Goal: Information Seeking & Learning: Learn about a topic

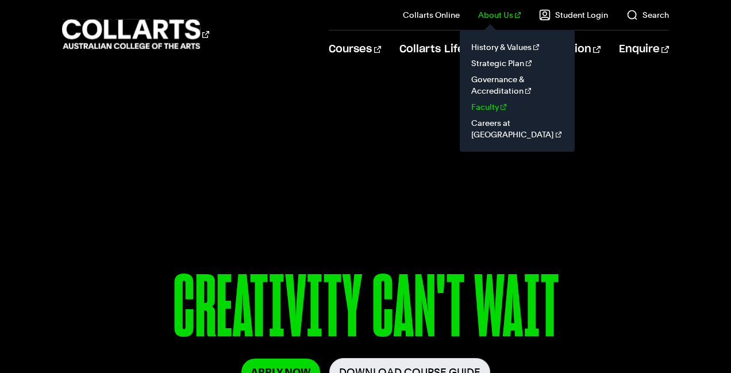
click at [498, 106] on link "Faculty" at bounding box center [517, 107] width 97 height 16
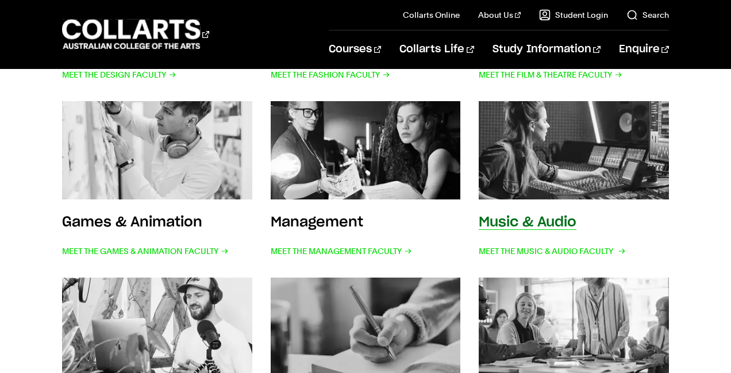
scroll to position [383, 0]
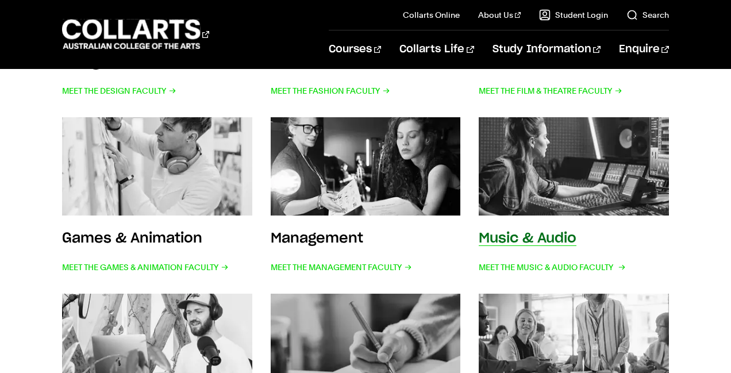
click at [573, 171] on img at bounding box center [574, 166] width 209 height 109
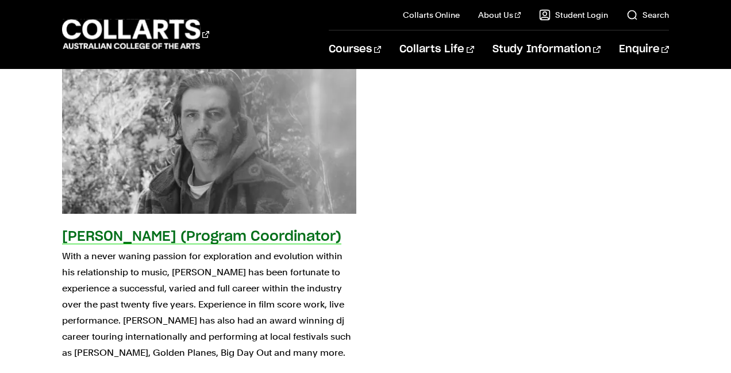
scroll to position [2797, 0]
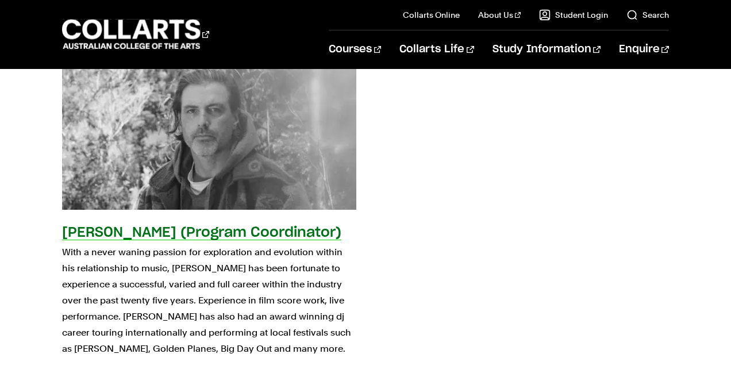
click at [98, 368] on span "KNOW MORE" at bounding box center [92, 376] width 60 height 16
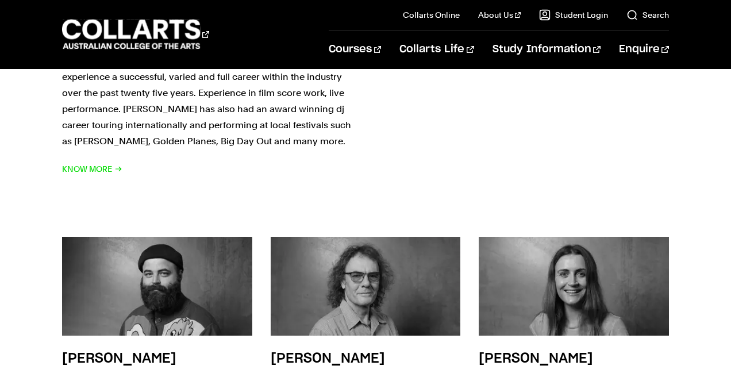
scroll to position [2996, 0]
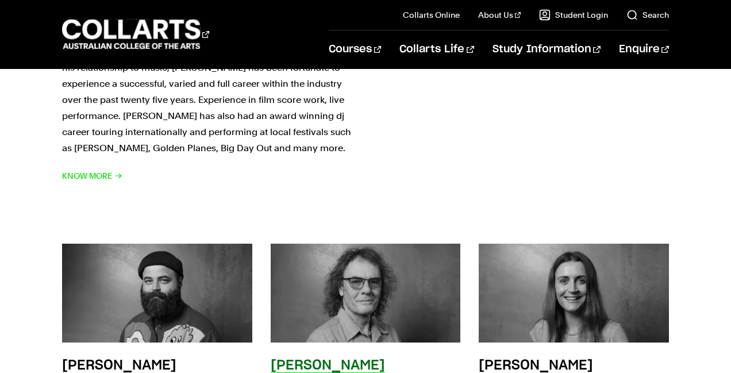
click at [430, 349] on div "Michael Hewes Lecturer" at bounding box center [366, 332] width 190 height 177
click at [340, 359] on h3 "Michael Hewes" at bounding box center [328, 366] width 114 height 14
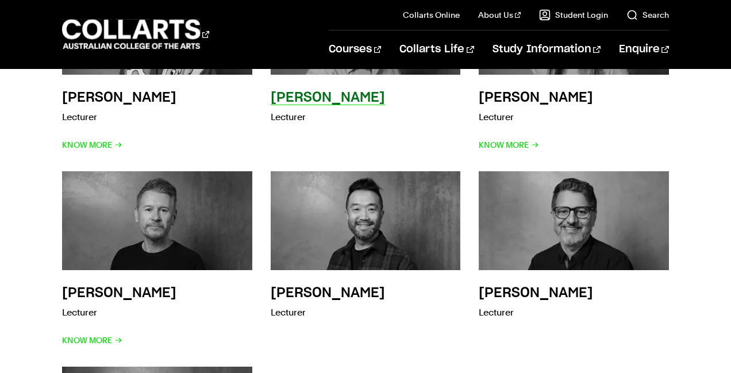
scroll to position [3264, 0]
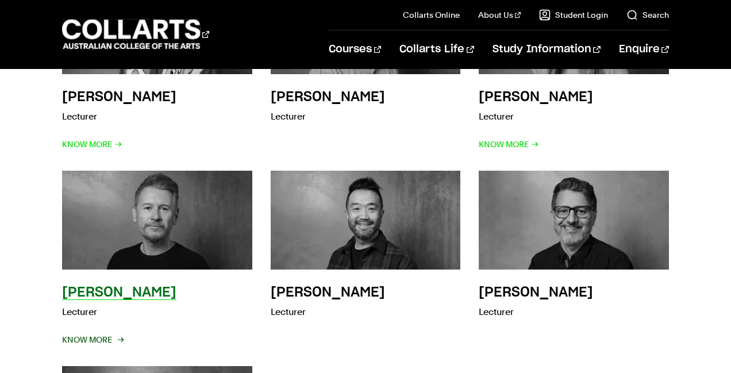
click at [99, 332] on span "Know More" at bounding box center [92, 340] width 60 height 16
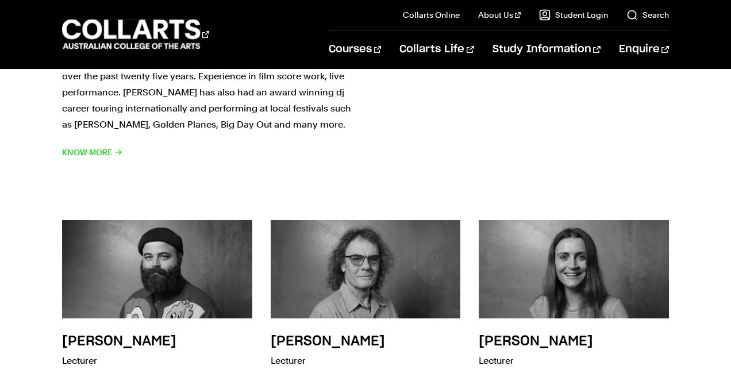
scroll to position [3019, 0]
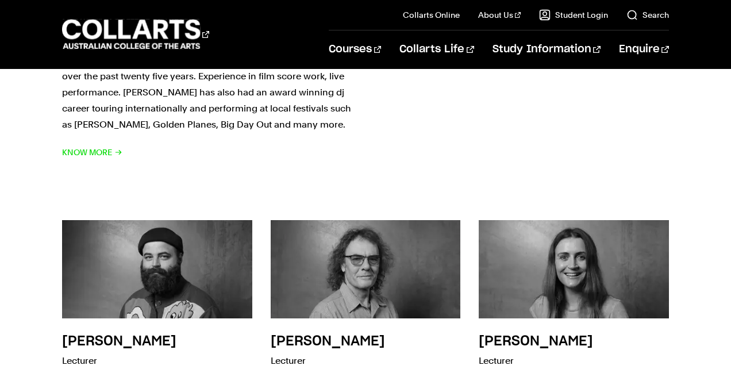
scroll to position [3020, 0]
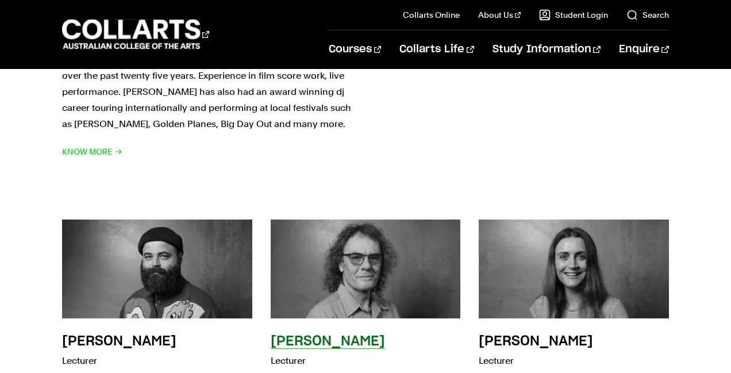
click at [364, 220] on img at bounding box center [365, 269] width 209 height 109
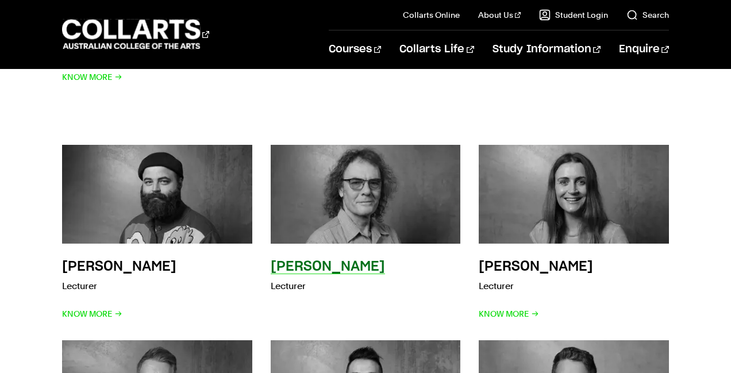
scroll to position [3093, 0]
